Goal: Transaction & Acquisition: Download file/media

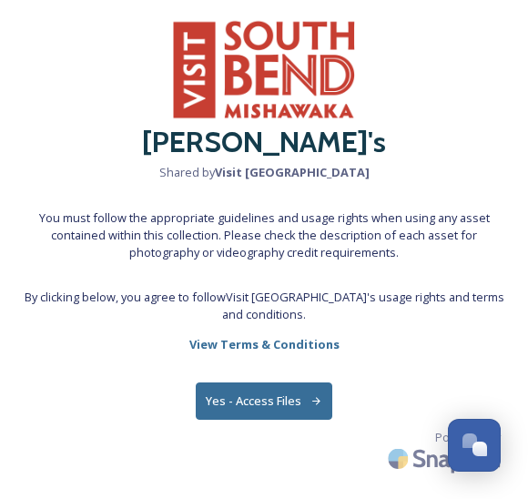
click at [236, 415] on button "Yes - Access Files" at bounding box center [264, 401] width 137 height 37
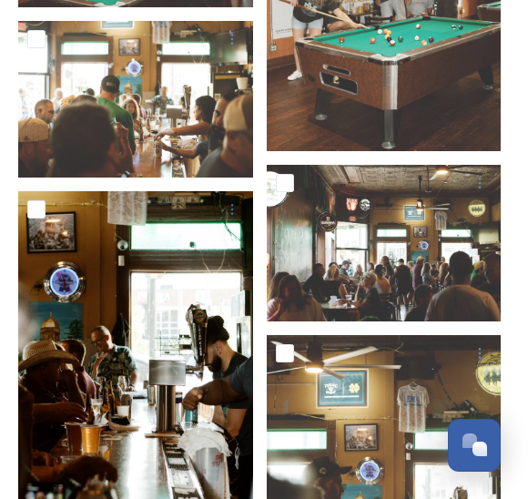
scroll to position [3746, 0]
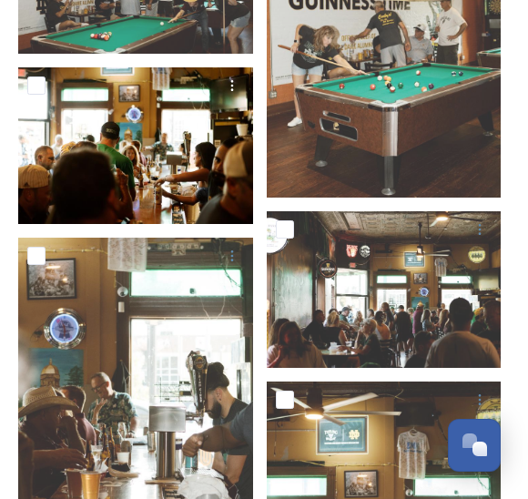
click at [177, 170] on img at bounding box center [135, 145] width 235 height 157
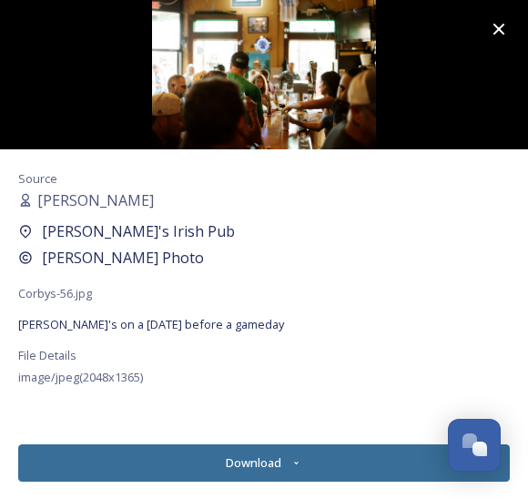
click at [195, 449] on button "Download" at bounding box center [264, 463] width 492 height 37
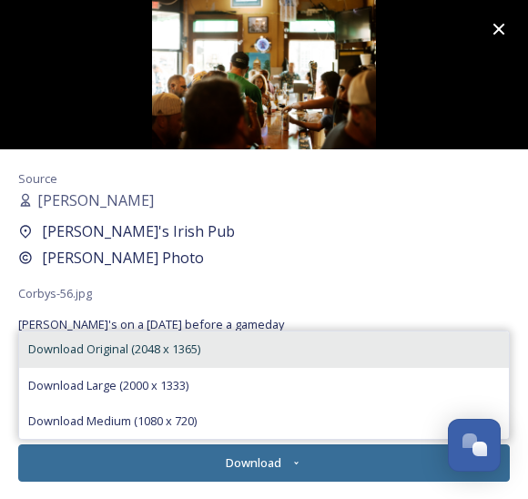
click at [183, 346] on span "Download Original (2048 x 1365)" at bounding box center [114, 349] width 172 height 17
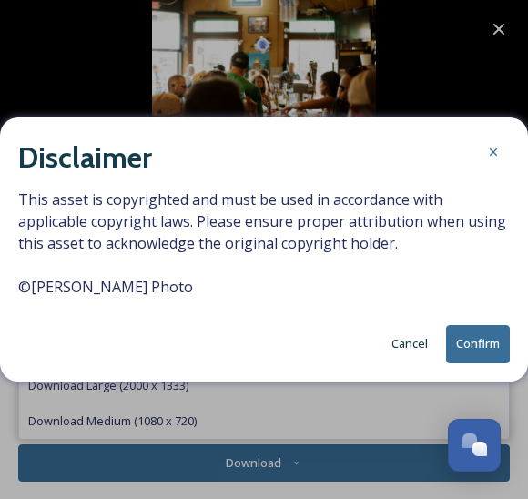
click at [469, 341] on button "Confirm" at bounding box center [478, 343] width 64 height 37
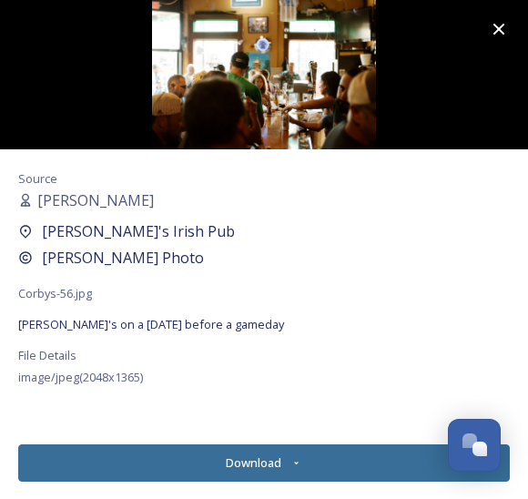
click at [248, 426] on div "Source [PERSON_NAME]'s Irish Pub Becca Alex Photo Corbys-56.jpg [PERSON_NAME]'s…" at bounding box center [264, 290] width 528 height 282
click at [500, 26] on icon at bounding box center [499, 29] width 22 height 22
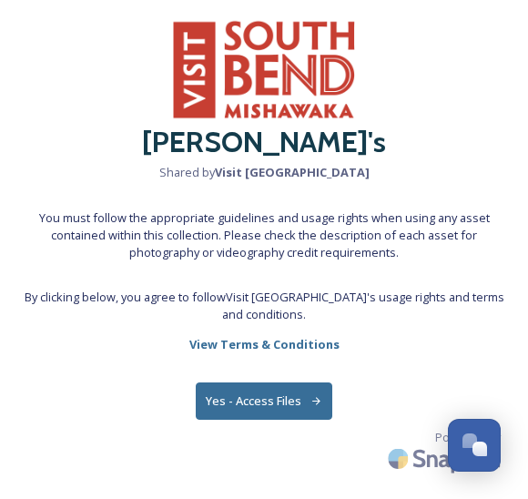
click at [251, 403] on button "Yes - Access Files" at bounding box center [264, 401] width 137 height 37
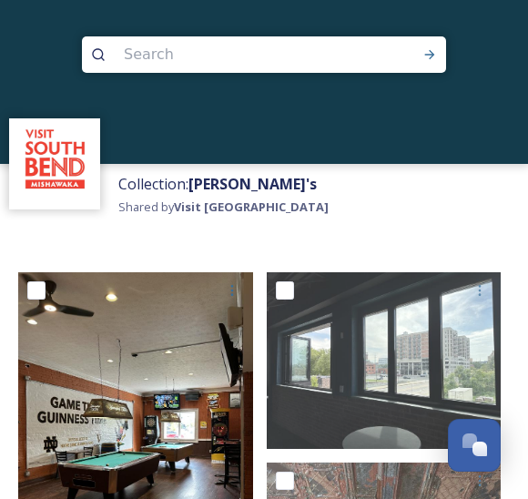
click at [42, 288] on input "checkbox" at bounding box center [36, 291] width 18 height 18
checkbox input "true"
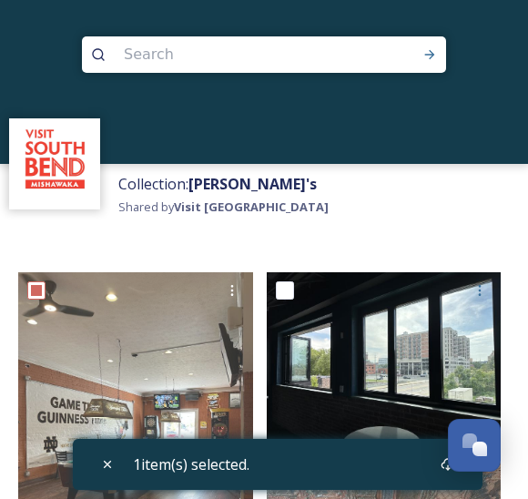
click at [278, 296] on input "checkbox" at bounding box center [285, 291] width 18 height 18
checkbox input "true"
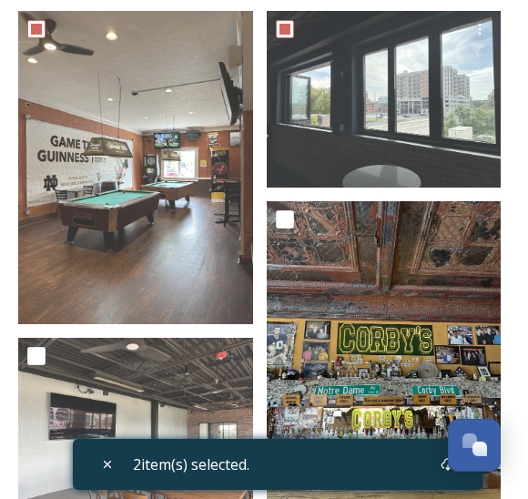
click at [291, 218] on input "checkbox" at bounding box center [285, 219] width 18 height 18
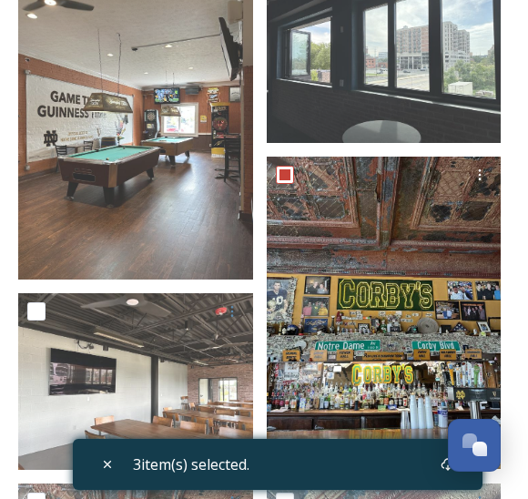
click at [288, 168] on input "checkbox" at bounding box center [285, 175] width 18 height 18
checkbox input "false"
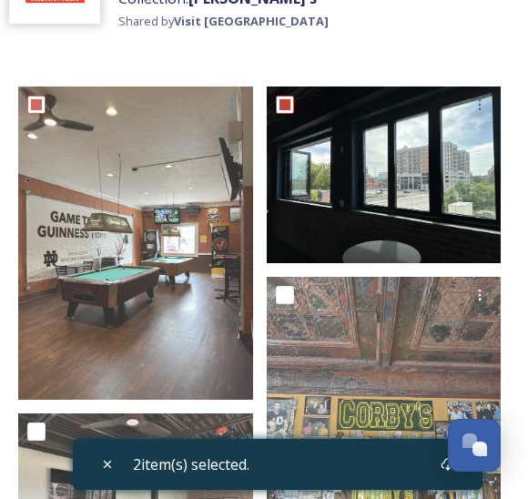
click at [281, 103] on input "checkbox" at bounding box center [285, 105] width 18 height 18
checkbox input "false"
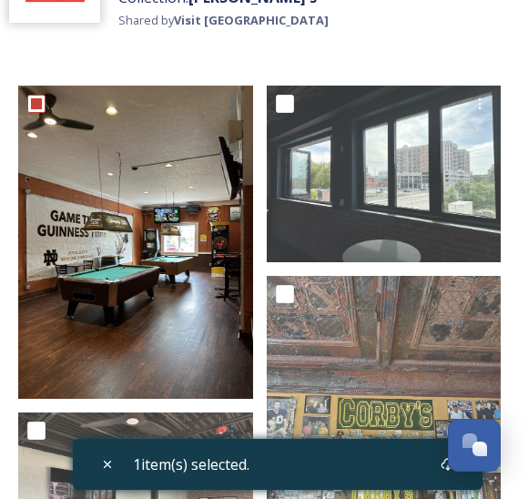
click at [43, 103] on input "checkbox" at bounding box center [36, 104] width 18 height 18
checkbox input "false"
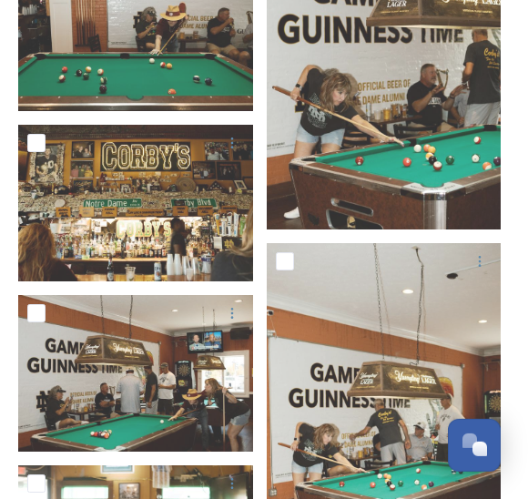
scroll to position [3349, 0]
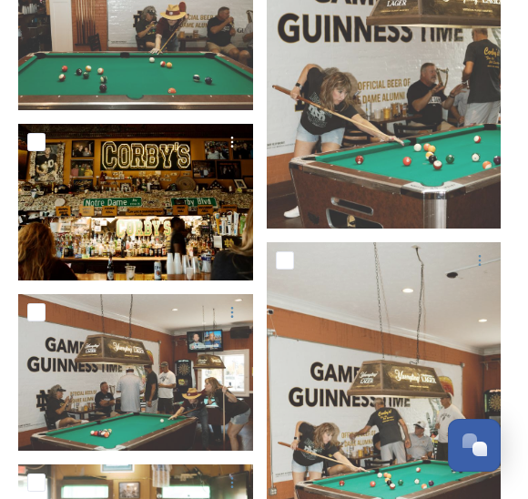
click at [72, 206] on img at bounding box center [135, 202] width 235 height 157
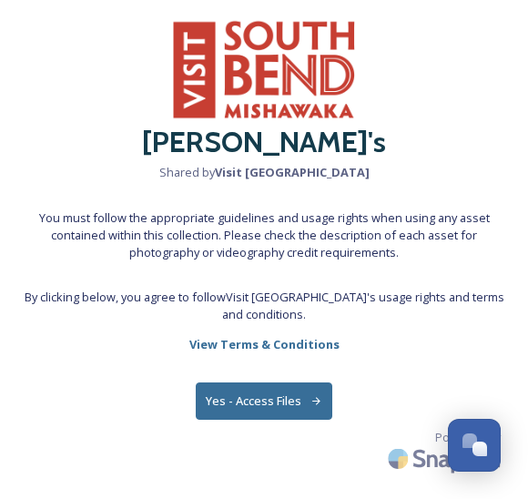
click at [235, 396] on button "Yes - Access Files" at bounding box center [264, 401] width 137 height 37
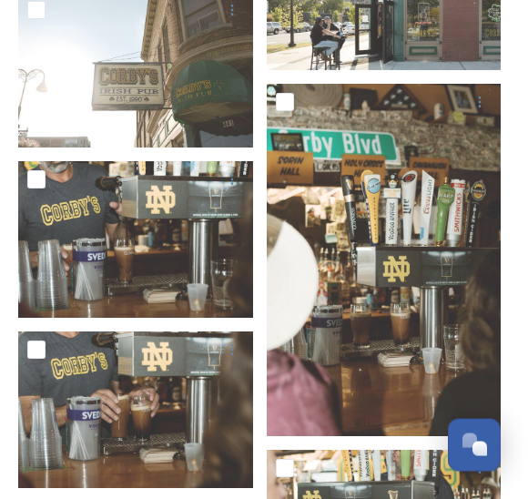
scroll to position [7387, 0]
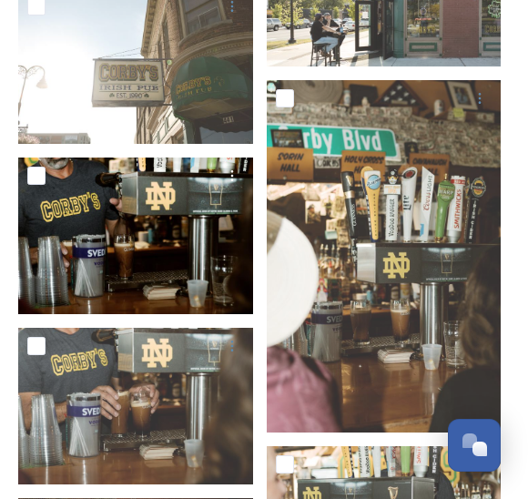
click at [82, 241] on img at bounding box center [135, 236] width 235 height 157
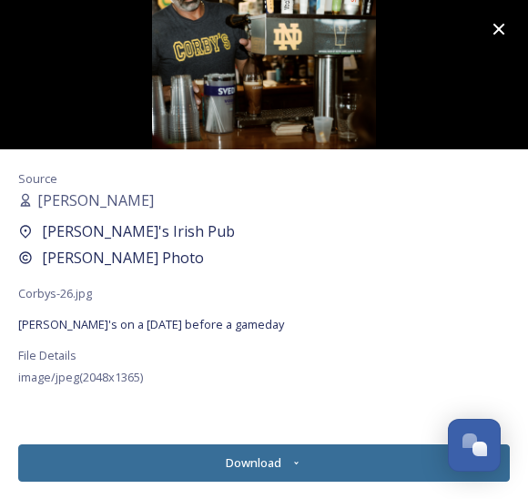
click at [259, 467] on button "Download" at bounding box center [264, 463] width 492 height 37
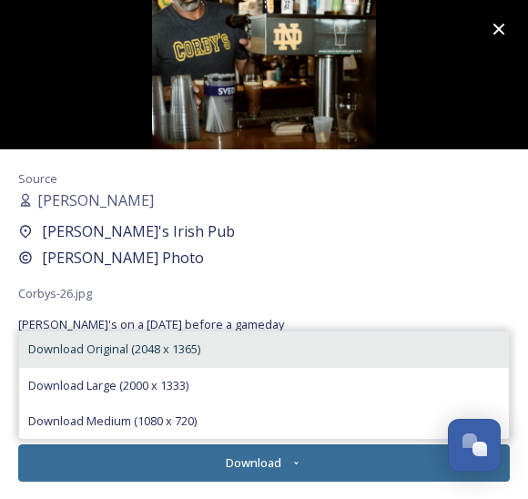
click at [63, 358] on span "Download Original (2048 x 1365)" at bounding box center [114, 349] width 172 height 17
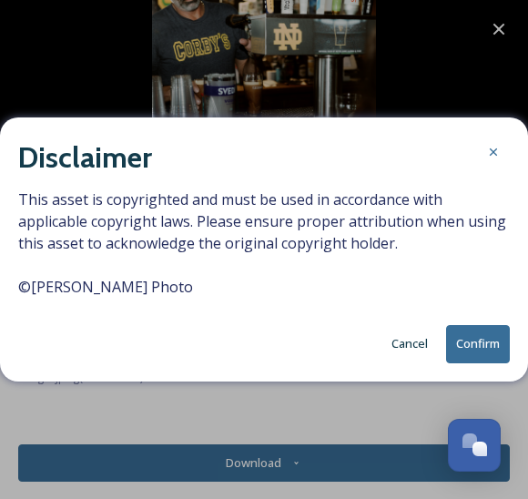
click at [496, 363] on button "Confirm" at bounding box center [478, 343] width 64 height 37
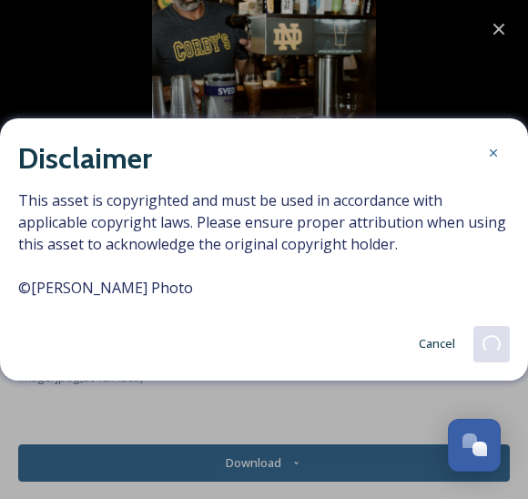
click at [495, 21] on icon at bounding box center [499, 29] width 22 height 22
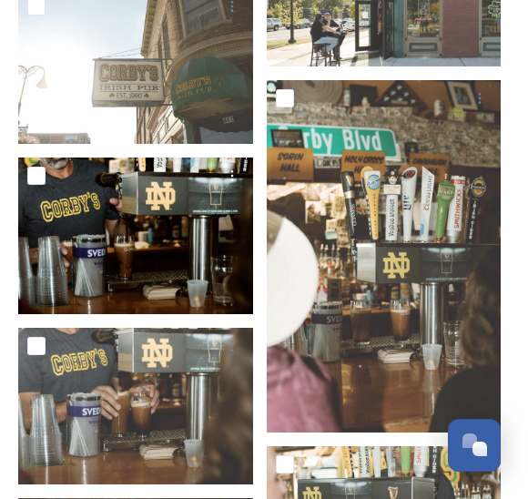
click at [91, 223] on img at bounding box center [135, 236] width 235 height 157
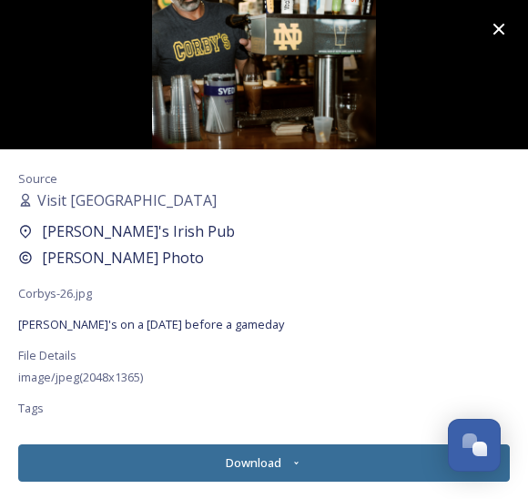
click at [242, 67] on img at bounding box center [264, 74] width 528 height 149
click at [285, 464] on button "Download" at bounding box center [264, 463] width 492 height 37
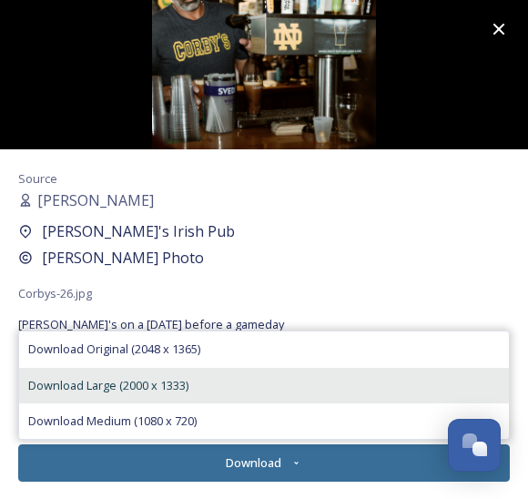
click at [85, 387] on span "Download Large (2000 x 1333)" at bounding box center [108, 385] width 160 height 17
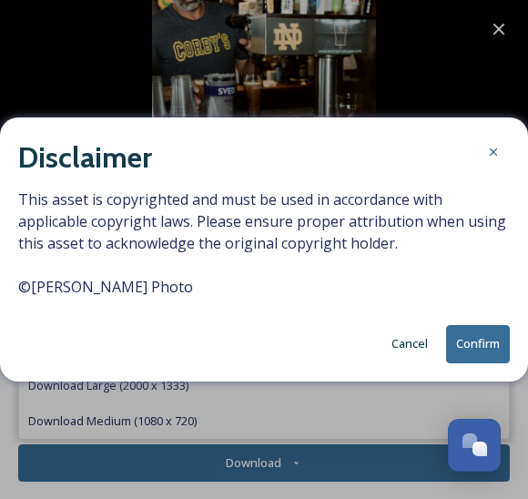
click at [478, 331] on button "Confirm" at bounding box center [478, 343] width 64 height 37
